Goal: Information Seeking & Learning: Understand process/instructions

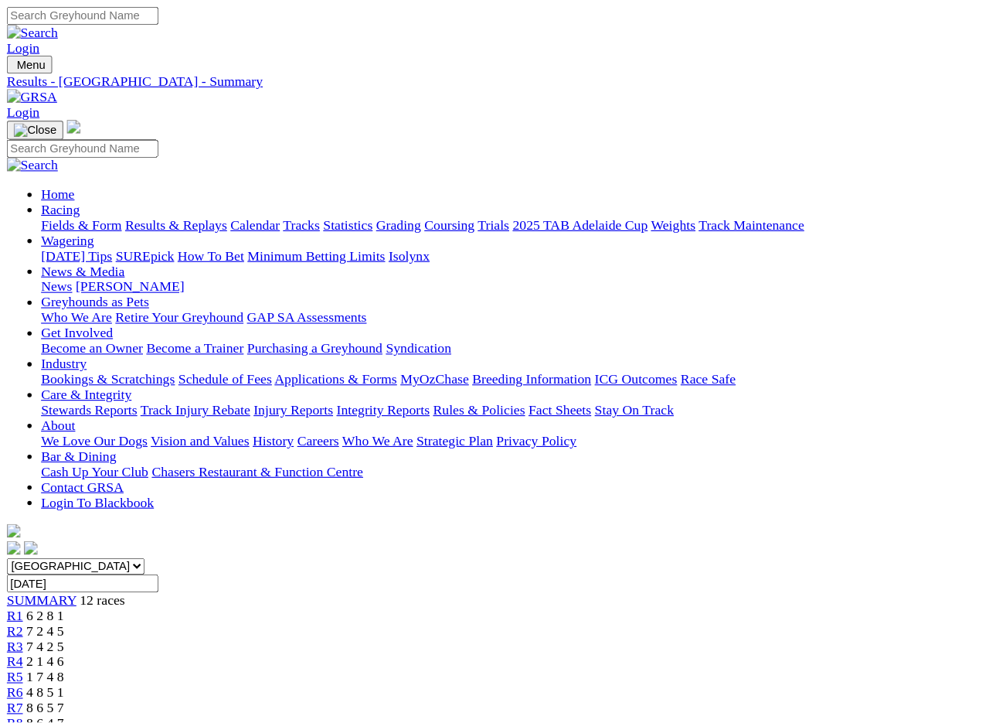
scroll to position [2, 0]
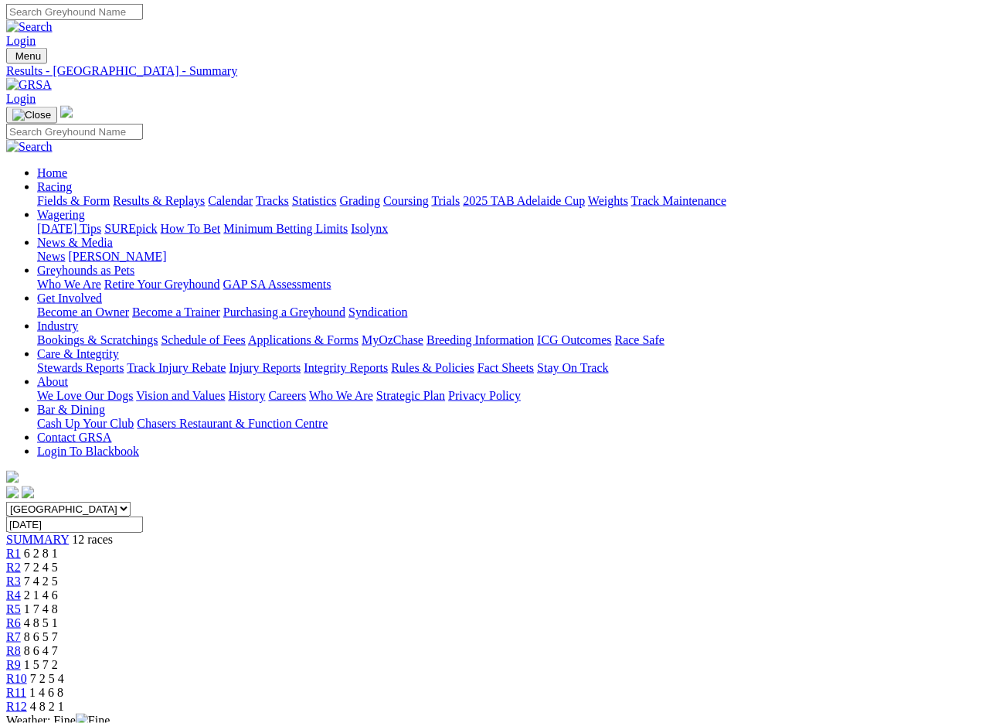
click at [52, 78] on img at bounding box center [29, 85] width 46 height 14
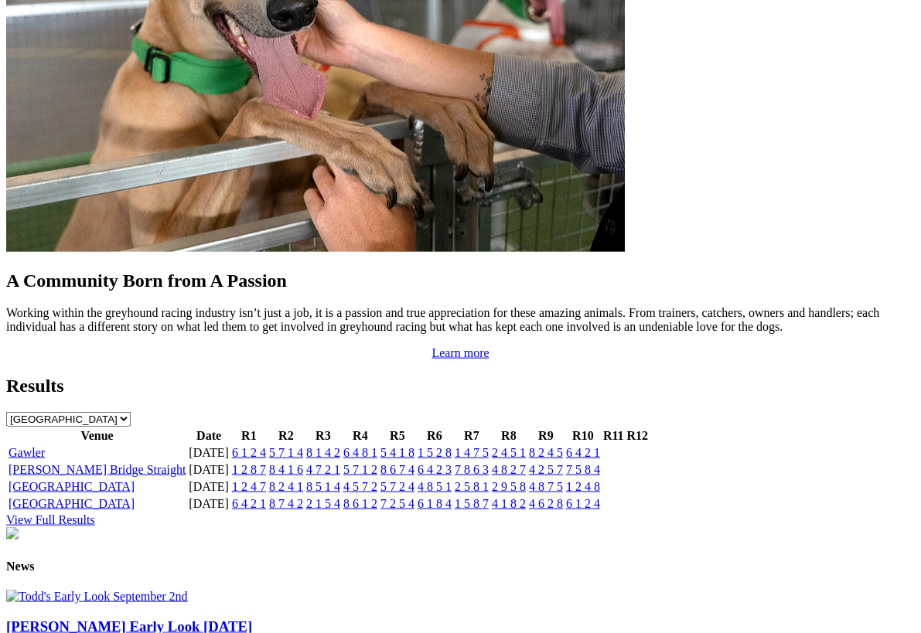
scroll to position [1369, 0]
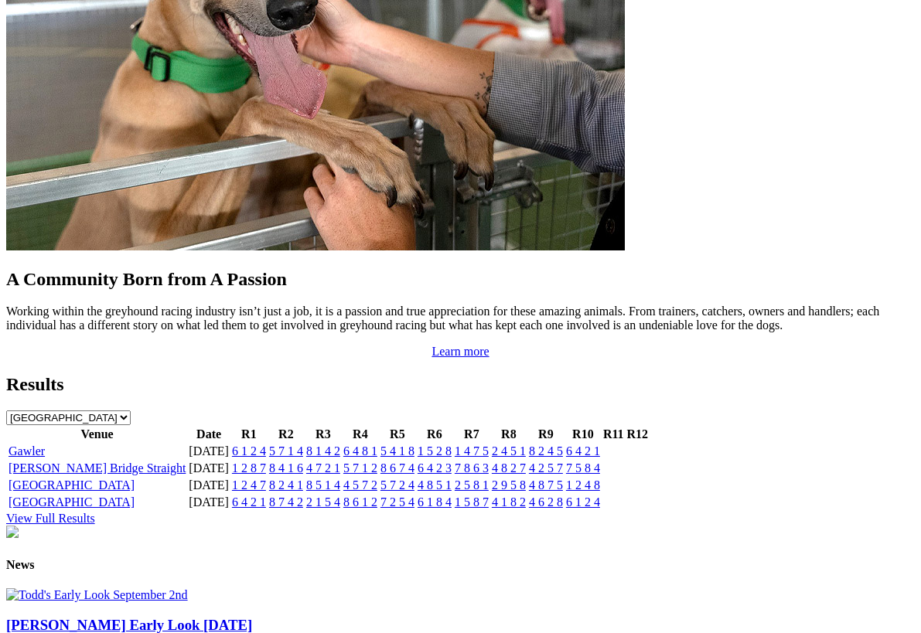
click at [95, 512] on link "View Full Results" at bounding box center [50, 518] width 89 height 13
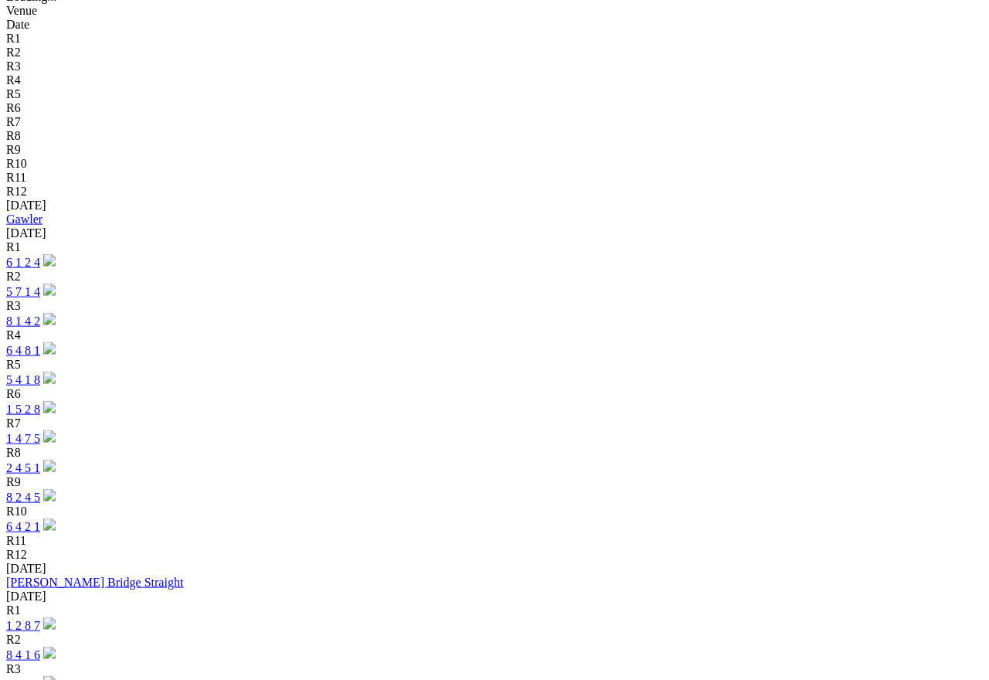
scroll to position [546, 0]
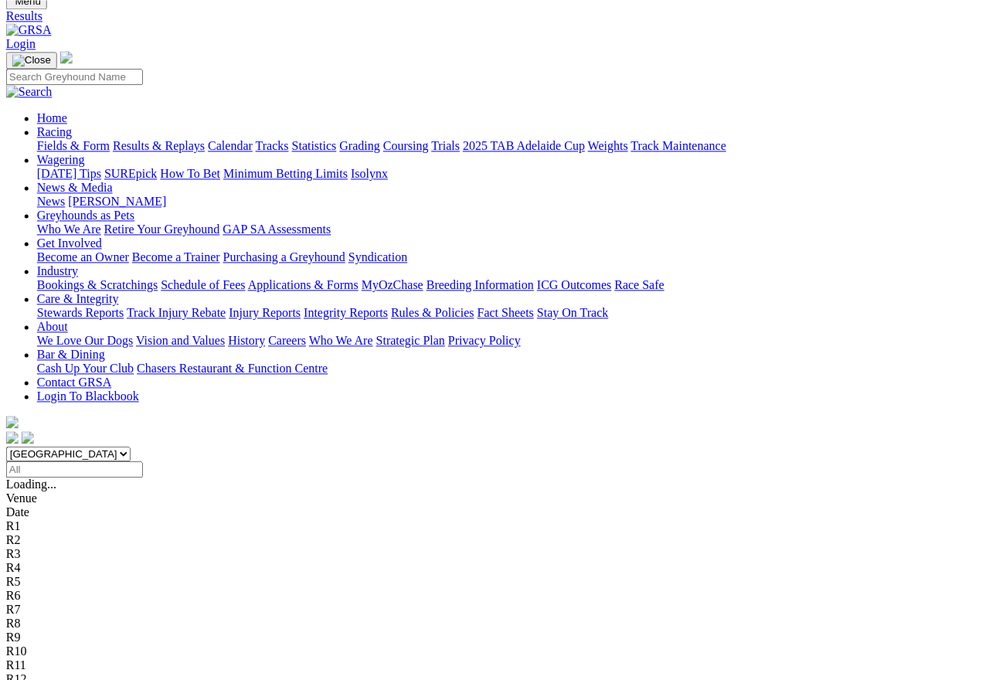
scroll to position [55, 246]
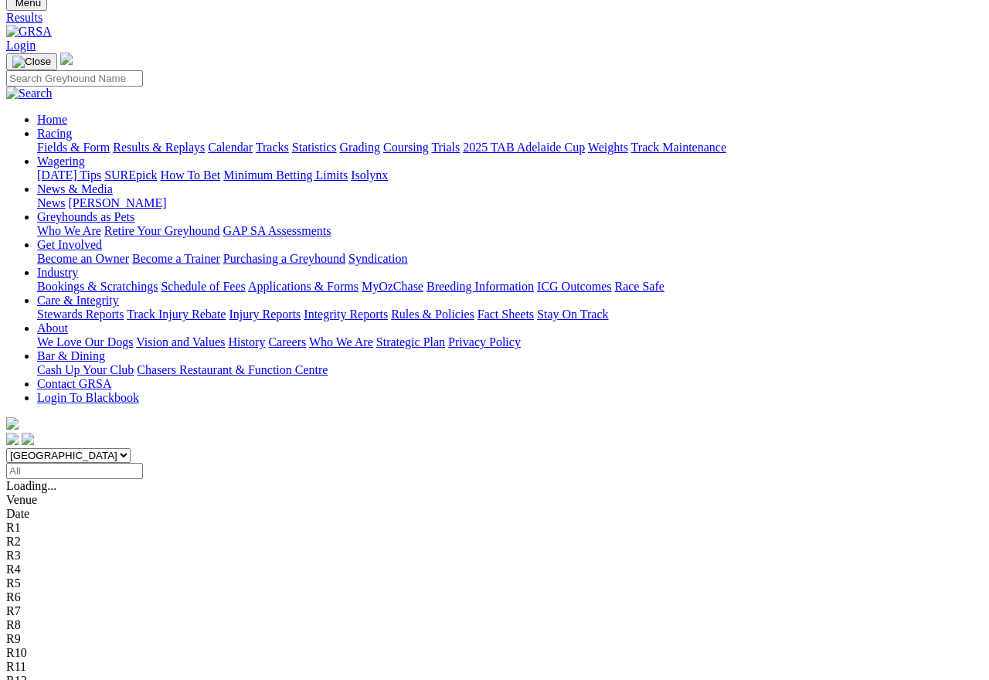
click at [351, 141] on link "Grading" at bounding box center [360, 147] width 40 height 13
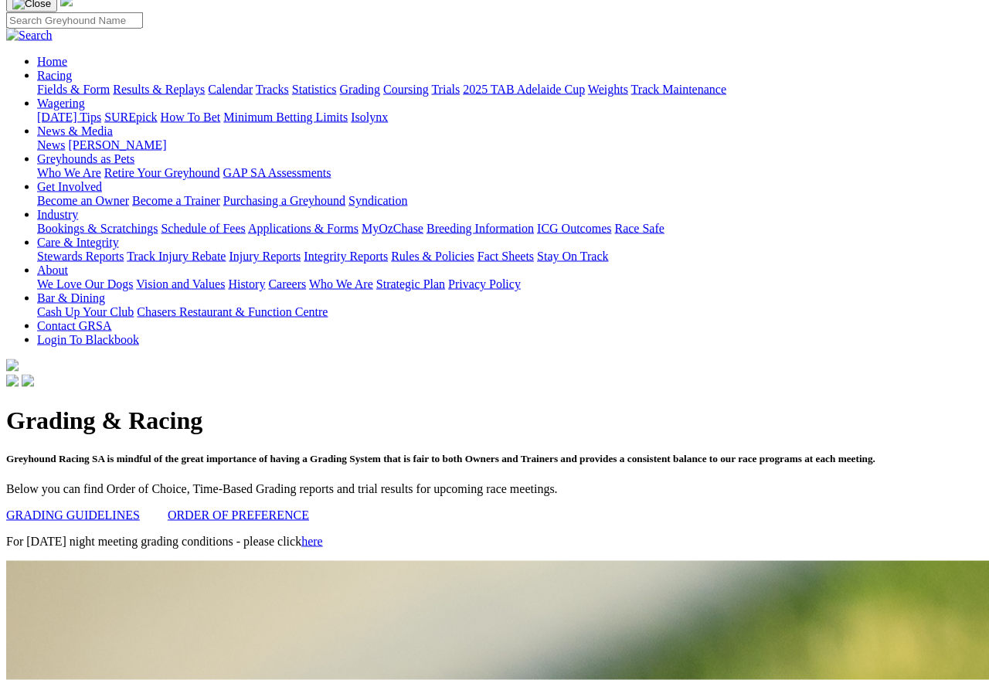
scroll to position [117, 0]
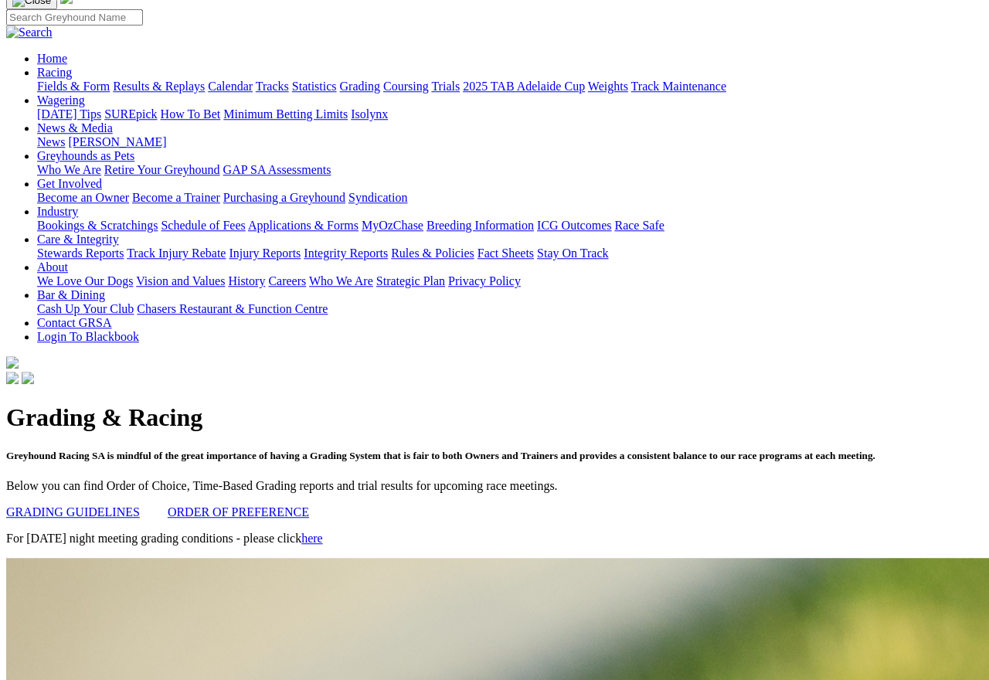
click at [113, 506] on link "GRADING GUIDELINES" at bounding box center [73, 512] width 134 height 13
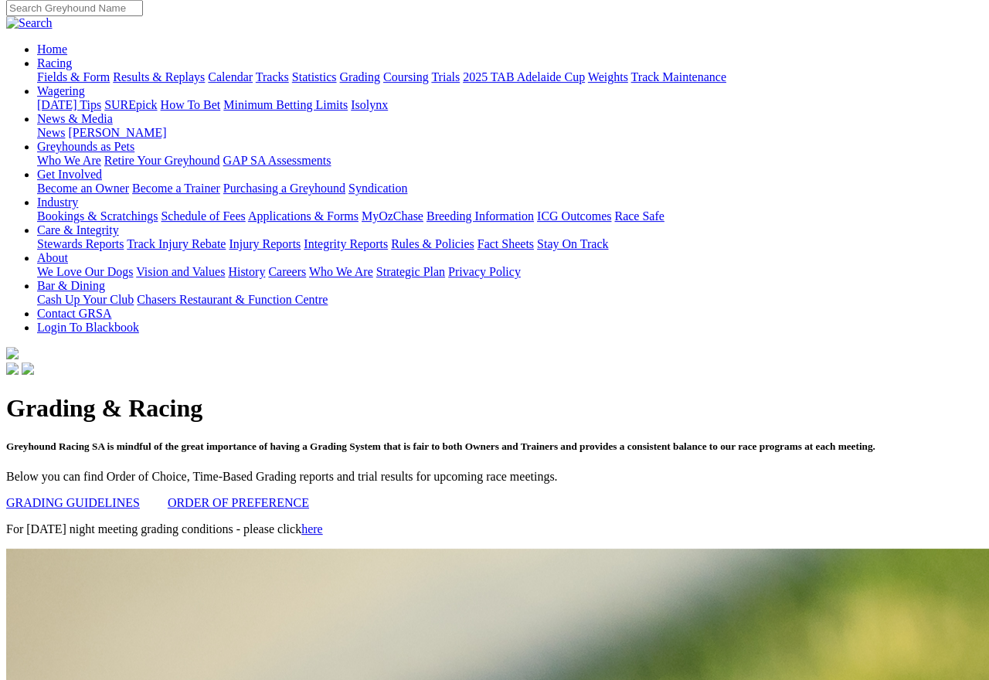
scroll to position [0, 0]
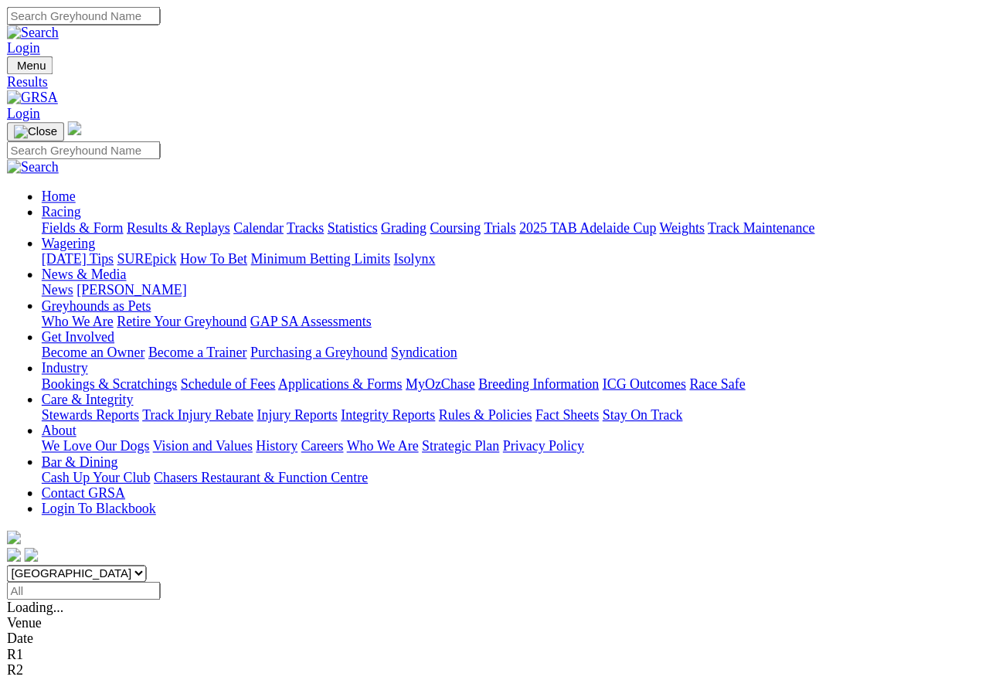
scroll to position [12, 0]
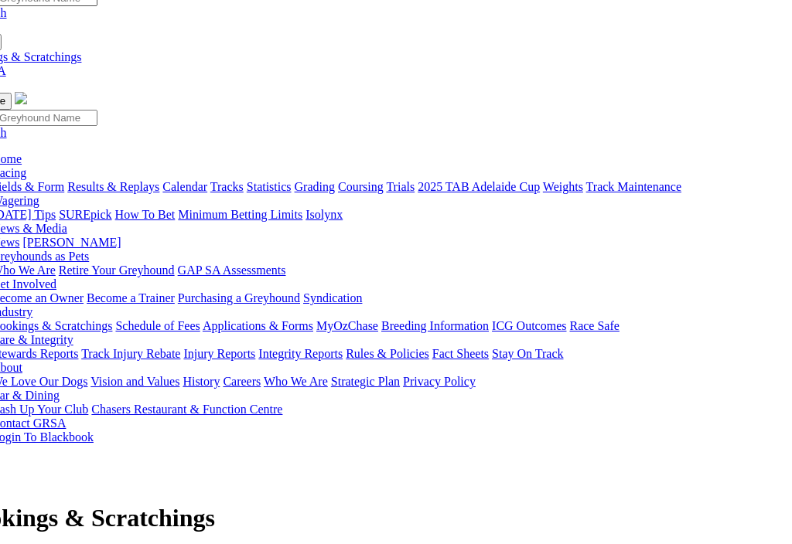
scroll to position [16, 46]
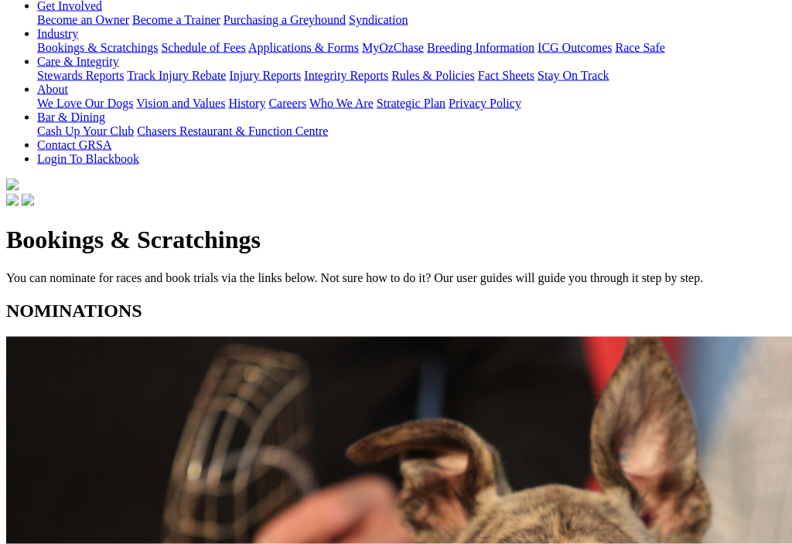
scroll to position [296, 0]
